Goal: Transaction & Acquisition: Purchase product/service

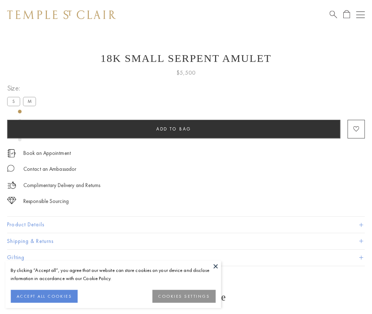
scroll to position [28, 0]
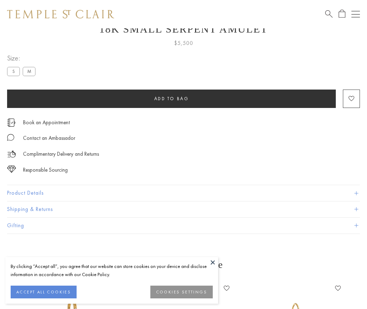
click at [171, 98] on span "Add to bag" at bounding box center [171, 99] width 35 height 6
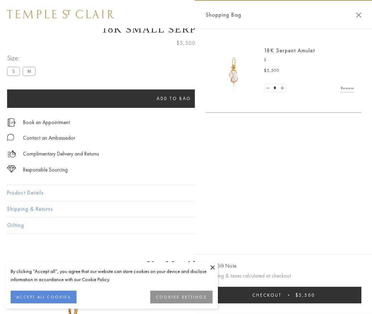
click at [283, 295] on button "Checkout $5,500" at bounding box center [283, 295] width 156 height 17
